Goal: Task Accomplishment & Management: Manage account settings

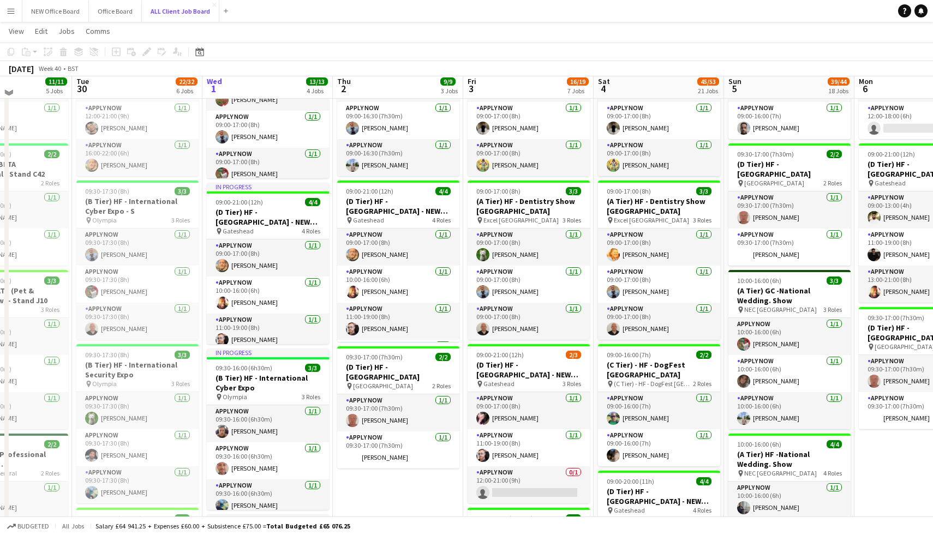
scroll to position [448, 0]
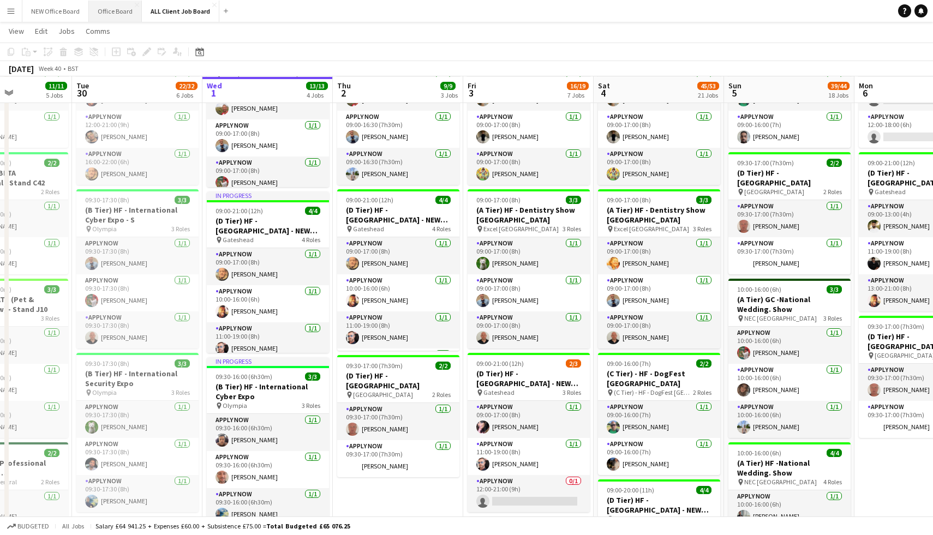
click at [120, 18] on button "Office Board Close" at bounding box center [115, 11] width 53 height 21
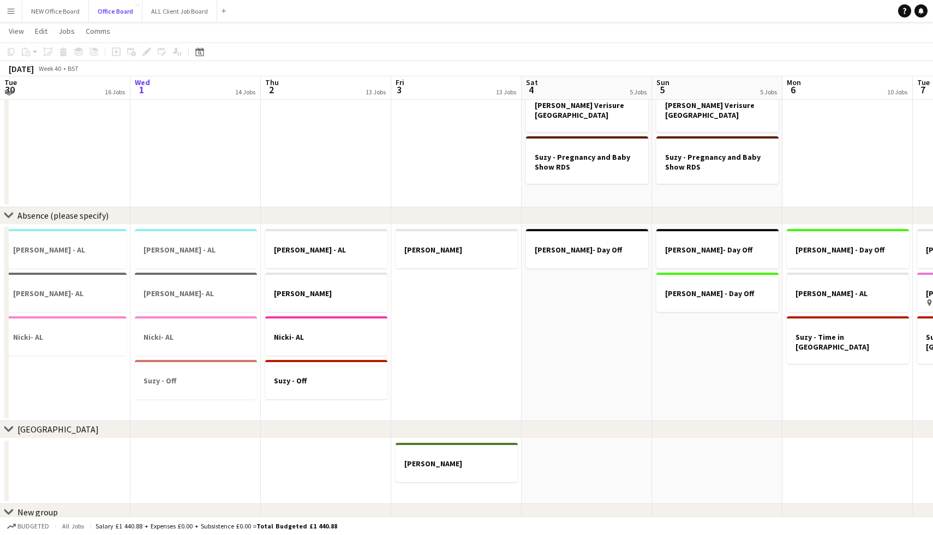
scroll to position [910, 0]
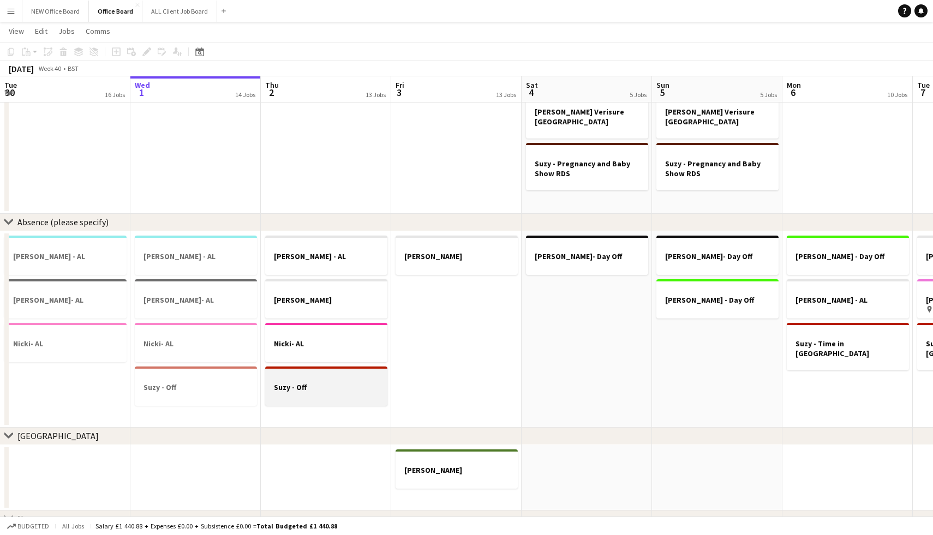
click at [315, 384] on h3 "Suzy - Off" at bounding box center [326, 387] width 122 height 10
click at [315, 384] on h3 "Suzy - Off" at bounding box center [326, 388] width 120 height 10
click at [315, 384] on h3 "Suzy - Off" at bounding box center [326, 387] width 122 height 10
click at [148, 52] on icon at bounding box center [146, 52] width 6 height 6
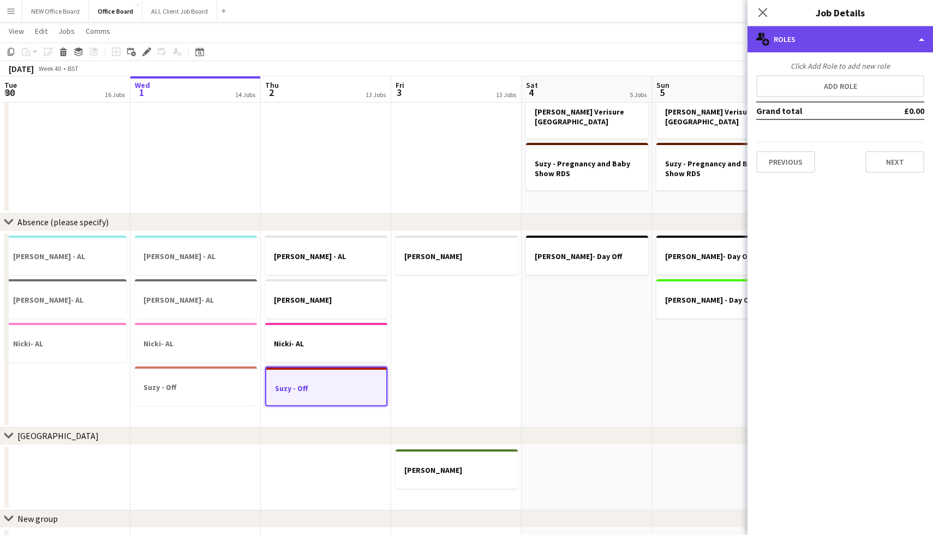
click at [817, 42] on div "multiple-users-add Roles" at bounding box center [839, 39] width 185 height 26
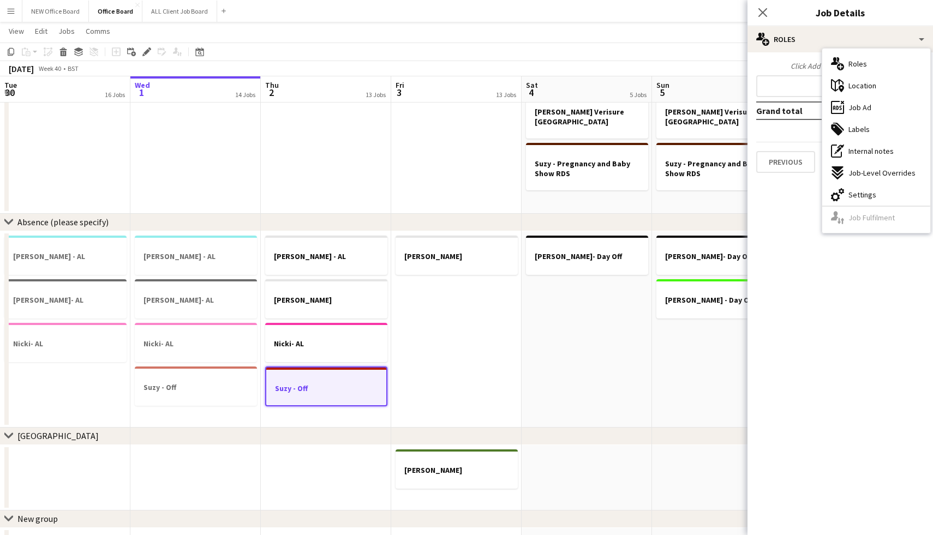
click at [506, 279] on app-date-cell "[PERSON_NAME]" at bounding box center [456, 329] width 130 height 196
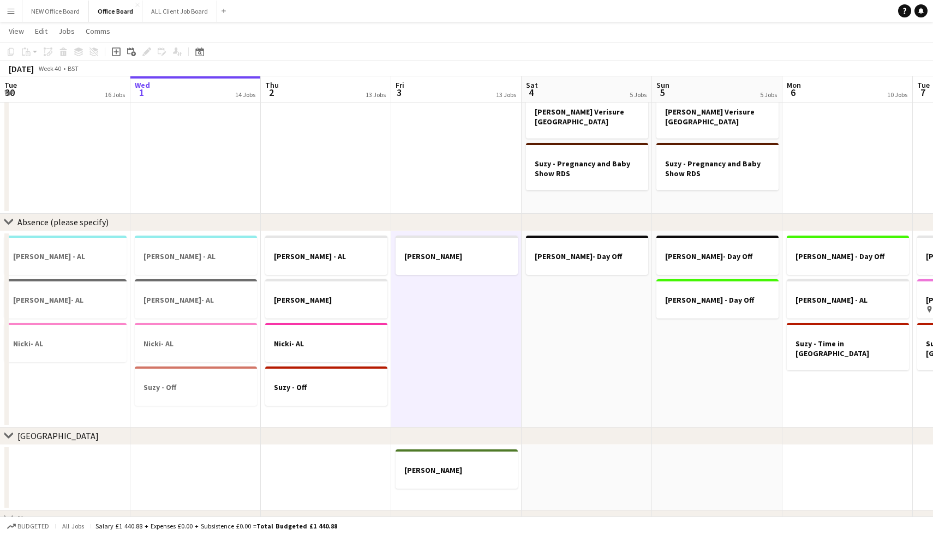
click at [317, 409] on app-date-cell "[PERSON_NAME] - TOIL Nicki- AL Suzy - Off" at bounding box center [326, 329] width 130 height 196
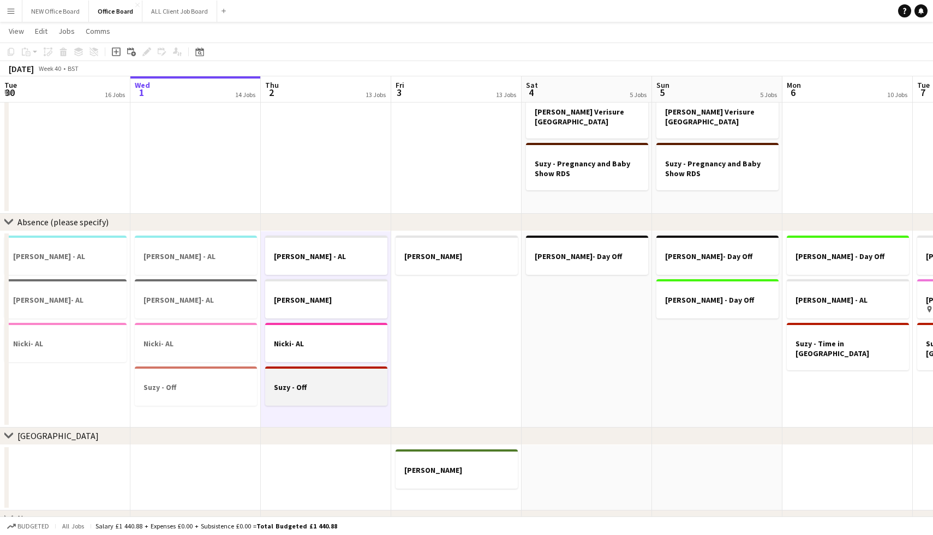
click at [313, 395] on div at bounding box center [326, 396] width 122 height 9
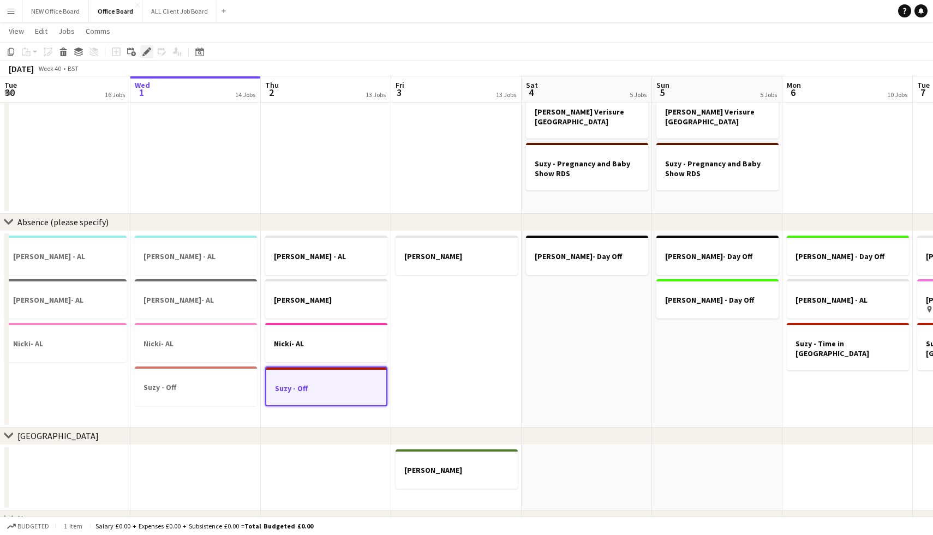
click at [151, 51] on icon "Edit" at bounding box center [146, 51] width 9 height 9
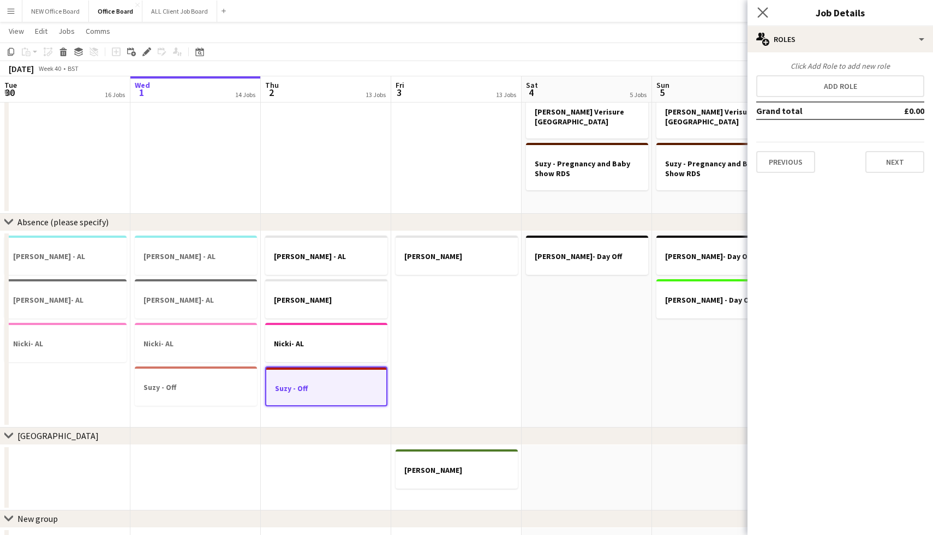
click at [757, 11] on icon "Close pop-in" at bounding box center [762, 12] width 10 height 10
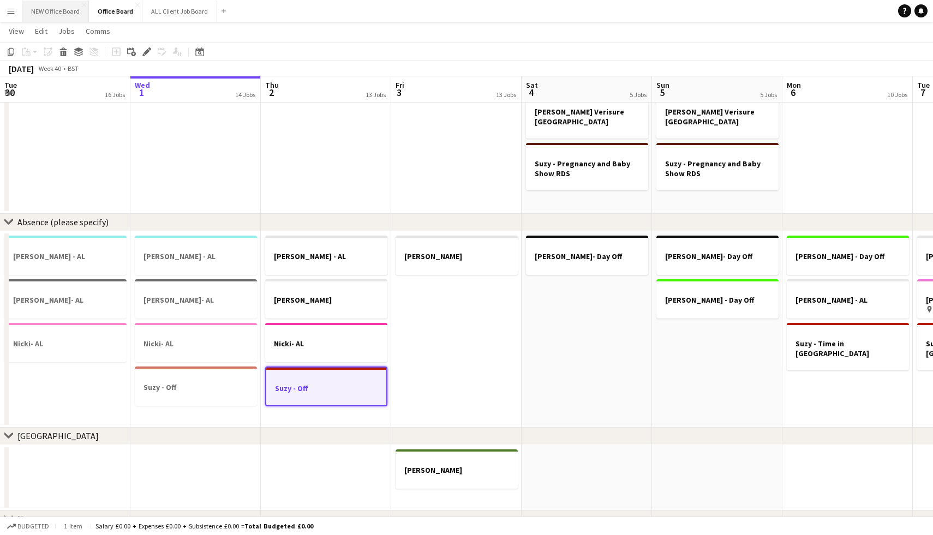
click at [62, 15] on button "NEW Office Board Close" at bounding box center [55, 11] width 67 height 21
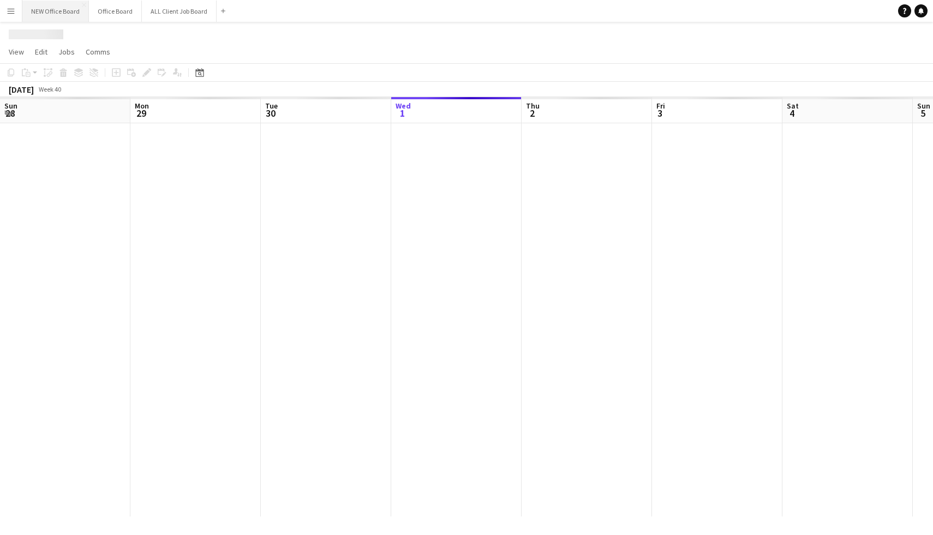
scroll to position [0, 261]
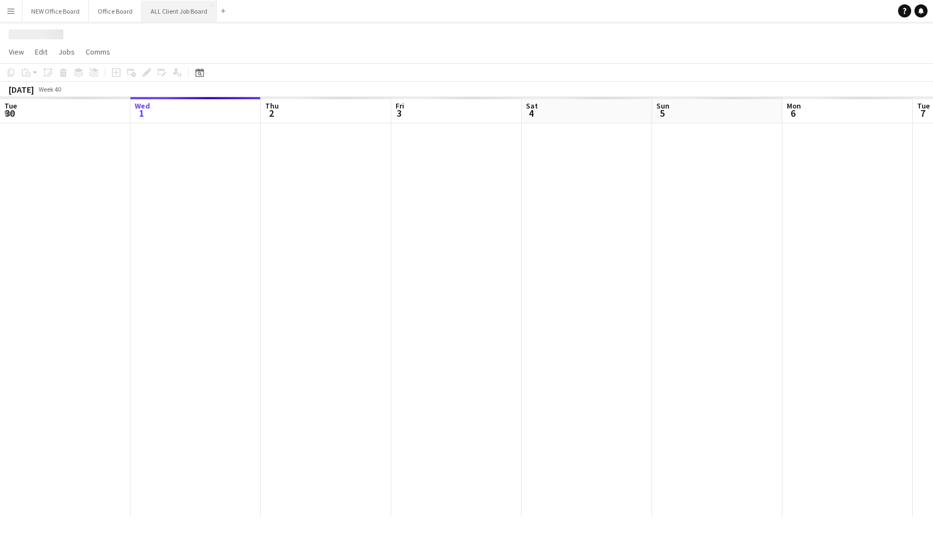
click at [151, 12] on button "ALL Client Job Board Close" at bounding box center [179, 11] width 75 height 21
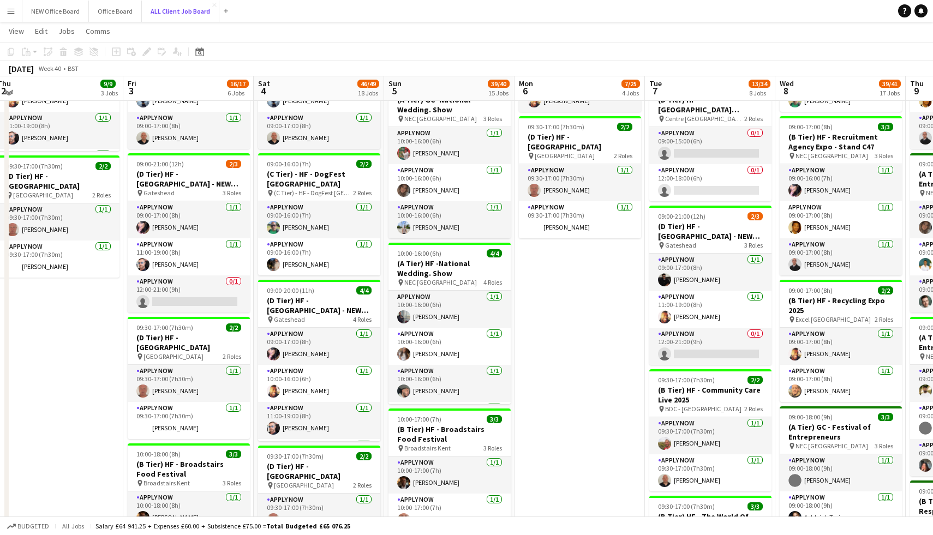
scroll to position [466, 0]
